Goal: Task Accomplishment & Management: Complete application form

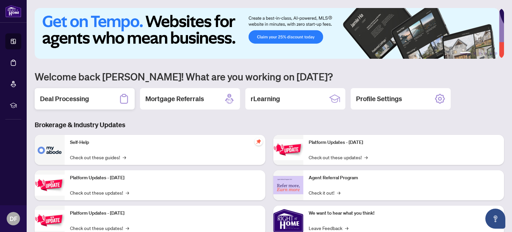
click at [82, 100] on h2 "Deal Processing" at bounding box center [64, 98] width 49 height 9
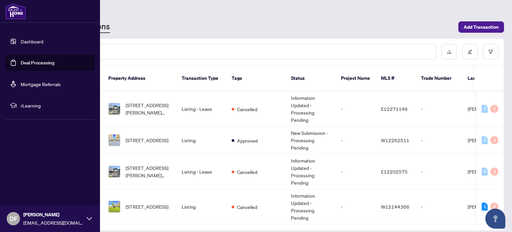
click at [29, 44] on link "Dashboard" at bounding box center [32, 41] width 23 height 6
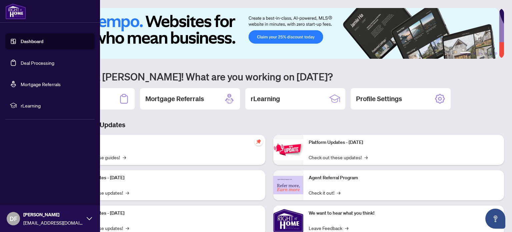
click at [24, 62] on link "Deal Processing" at bounding box center [38, 63] width 34 height 6
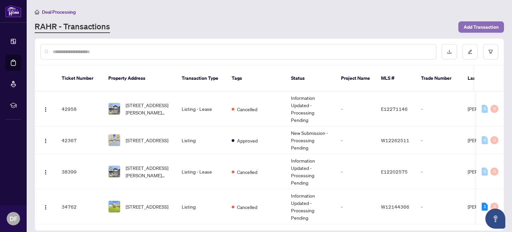
click at [486, 29] on span "Add Transaction" at bounding box center [481, 27] width 35 height 11
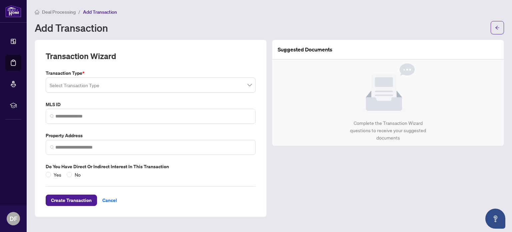
click at [103, 83] on input "search" at bounding box center [148, 86] width 196 height 15
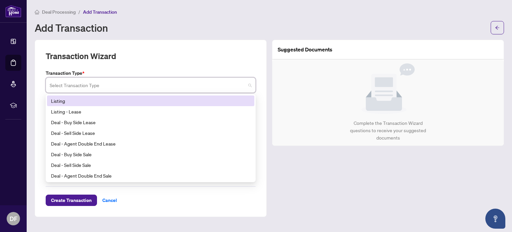
click at [55, 101] on div "Listing" at bounding box center [150, 100] width 199 height 7
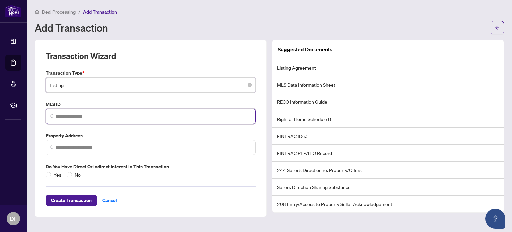
click at [96, 114] on input "search" at bounding box center [153, 116] width 196 height 7
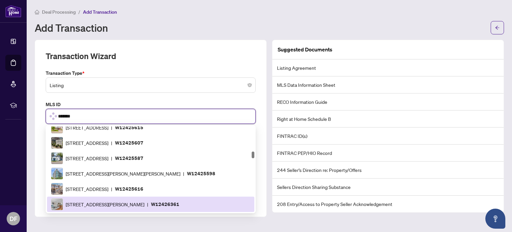
scroll to position [510, 0]
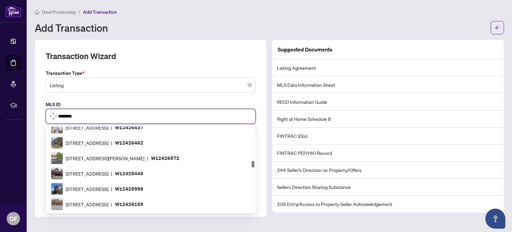
type input "*********"
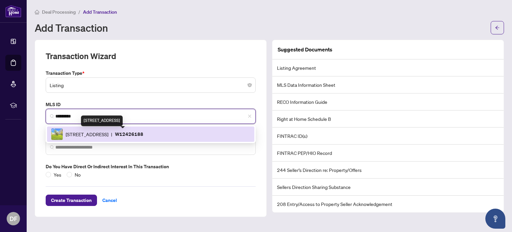
click at [108, 130] on span "[STREET_ADDRESS]" at bounding box center [87, 133] width 43 height 7
type input "**********"
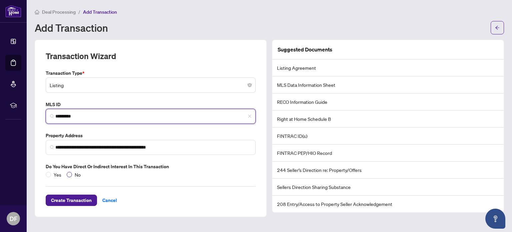
type input "*********"
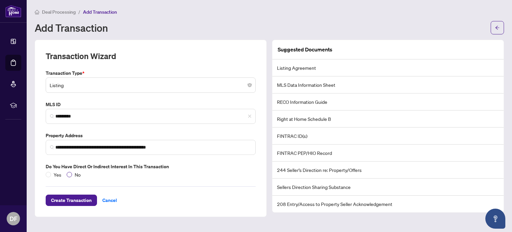
click at [75, 175] on span "No" at bounding box center [77, 174] width 11 height 7
click at [82, 202] on span "Create Transaction" at bounding box center [71, 200] width 41 height 11
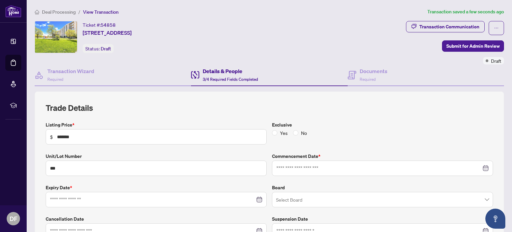
type input "**********"
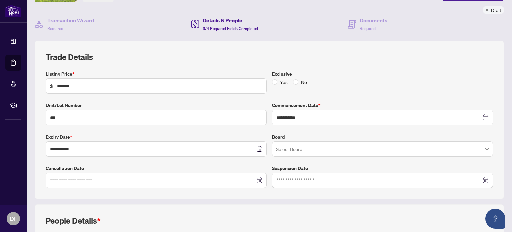
scroll to position [67, 0]
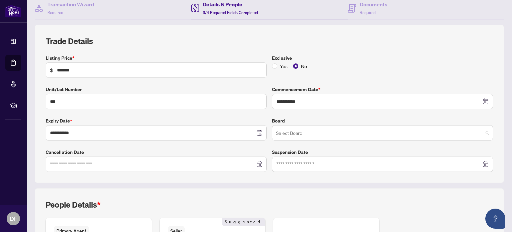
click at [325, 133] on input "search" at bounding box center [379, 133] width 207 height 15
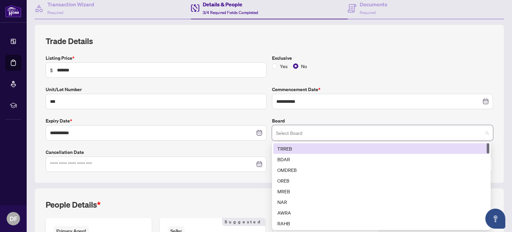
click at [287, 145] on div "TRREB" at bounding box center [381, 148] width 208 height 7
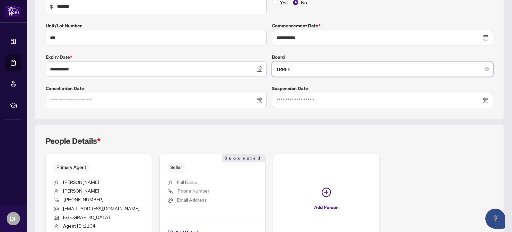
scroll to position [167, 0]
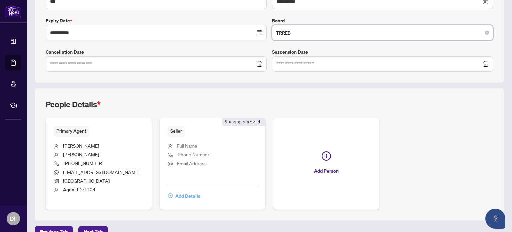
click at [188, 195] on span "Add Details" at bounding box center [187, 195] width 25 height 11
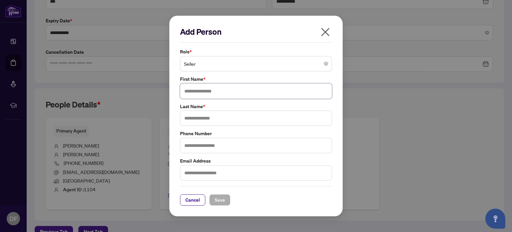
click at [204, 91] on input "text" at bounding box center [256, 90] width 152 height 15
type input "******"
click at [200, 122] on input "text" at bounding box center [256, 117] width 152 height 15
type input "**********"
paste input "**********"
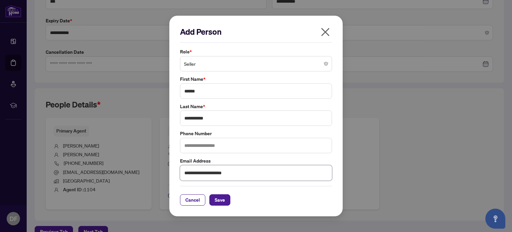
type input "**********"
click at [195, 139] on input "text" at bounding box center [256, 145] width 152 height 15
type input "**********"
click at [221, 201] on span "Save" at bounding box center [220, 199] width 10 height 11
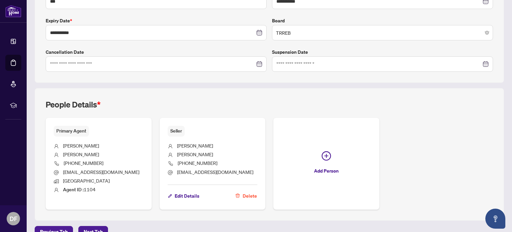
scroll to position [179, 0]
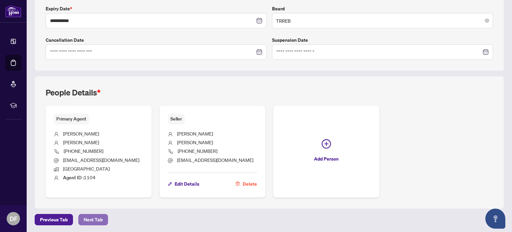
click at [92, 220] on span "Next Tab" at bounding box center [93, 219] width 19 height 11
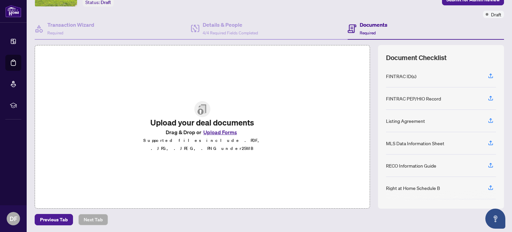
scroll to position [47, 0]
click at [224, 133] on button "Upload Forms" at bounding box center [220, 131] width 38 height 9
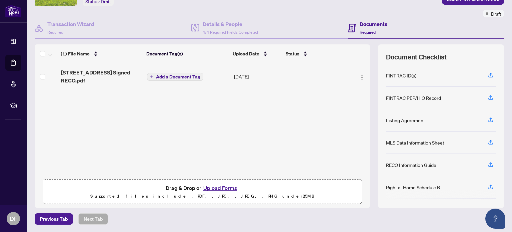
click at [216, 186] on button "Upload Forms" at bounding box center [220, 187] width 38 height 9
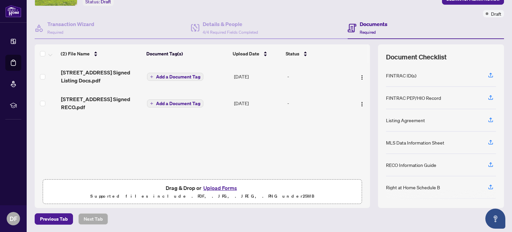
click at [226, 188] on button "Upload Forms" at bounding box center [220, 187] width 38 height 9
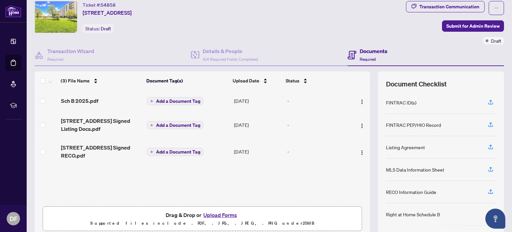
scroll to position [0, 0]
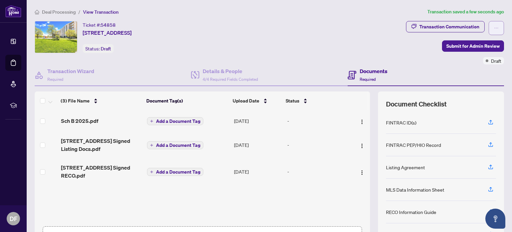
click at [494, 28] on icon "ellipsis" at bounding box center [496, 28] width 5 height 5
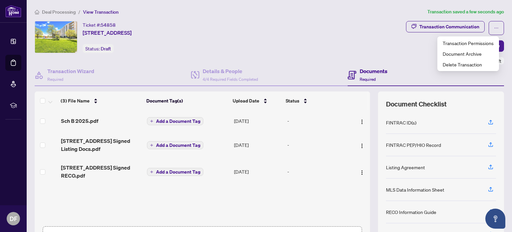
click at [335, 34] on div "Ticket #: 54858 [STREET_ADDRESS] Status: Draft" at bounding box center [219, 37] width 369 height 32
click at [468, 46] on span "Submit for Admin Review" at bounding box center [472, 46] width 53 height 11
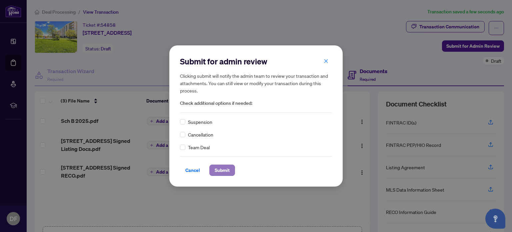
click at [222, 170] on span "Submit" at bounding box center [222, 170] width 15 height 11
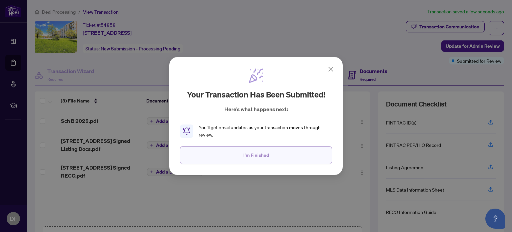
click at [252, 156] on span "I'm Finished" at bounding box center [256, 155] width 26 height 11
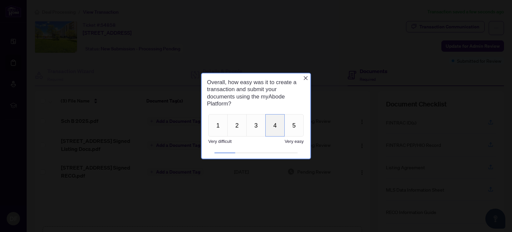
click at [275, 124] on button "4" at bounding box center [274, 125] width 19 height 22
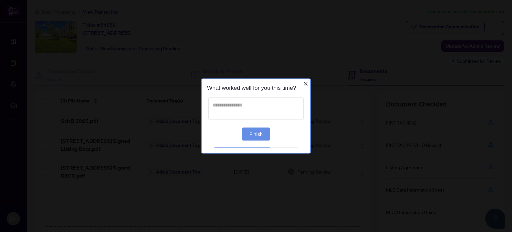
click at [257, 102] on textarea at bounding box center [255, 108] width 95 height 22
click at [256, 138] on button "Finish" at bounding box center [255, 133] width 27 height 13
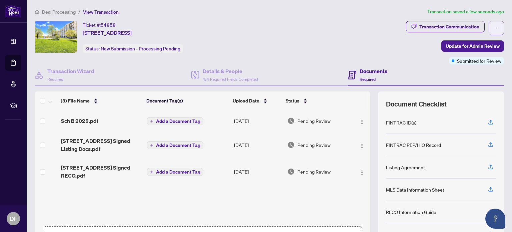
click at [494, 26] on icon "ellipsis" at bounding box center [496, 28] width 5 height 5
click at [361, 13] on ol "Deal Processing / View Transaction" at bounding box center [230, 12] width 390 height 8
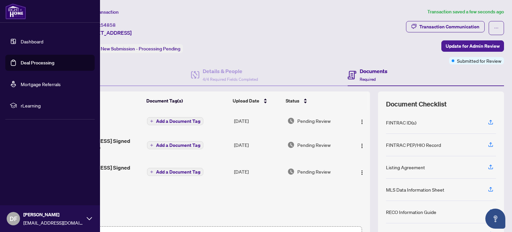
click at [25, 43] on link "Dashboard" at bounding box center [32, 41] width 23 height 6
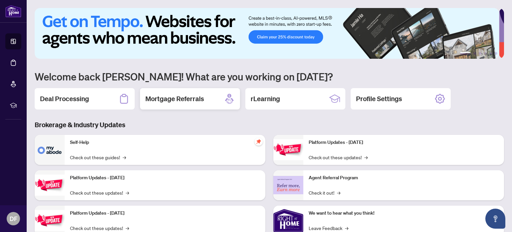
click at [181, 101] on h2 "Mortgage Referrals" at bounding box center [174, 98] width 59 height 9
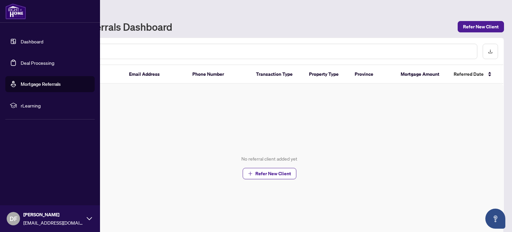
click at [24, 42] on link "Dashboard" at bounding box center [32, 41] width 23 height 6
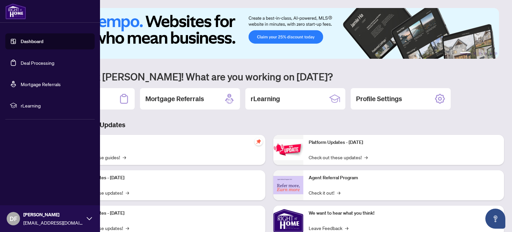
click at [87, 217] on icon at bounding box center [89, 218] width 5 height 5
click at [21, 175] on span "Logout" at bounding box center [26, 178] width 15 height 11
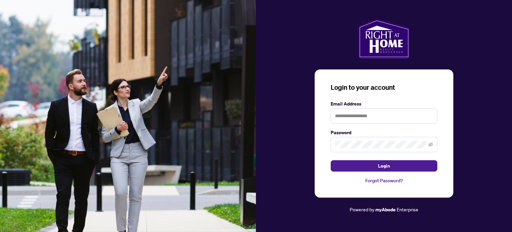
click at [24, 179] on img at bounding box center [128, 116] width 256 height 232
type input "**********"
